Goal: Transaction & Acquisition: Book appointment/travel/reservation

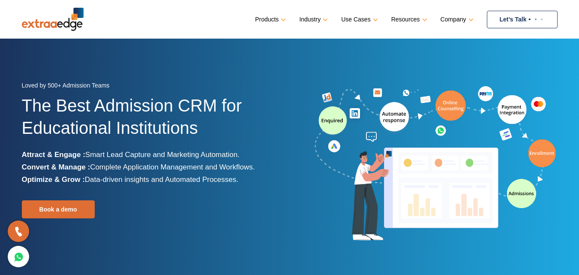
click at [512, 13] on link "Let’s Talk" at bounding box center [522, 20] width 71 height 18
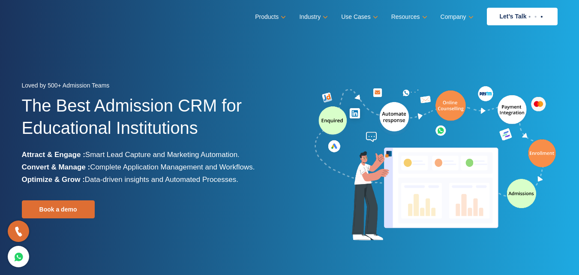
drag, startPoint x: 564, startPoint y: 0, endPoint x: 390, endPoint y: 63, distance: 185.6
click at [390, 63] on section "Loved by 500+ Admission Teams The Best Admission CRM for Educational Institutio…" at bounding box center [289, 160] width 579 height 321
